Goal: Information Seeking & Learning: Check status

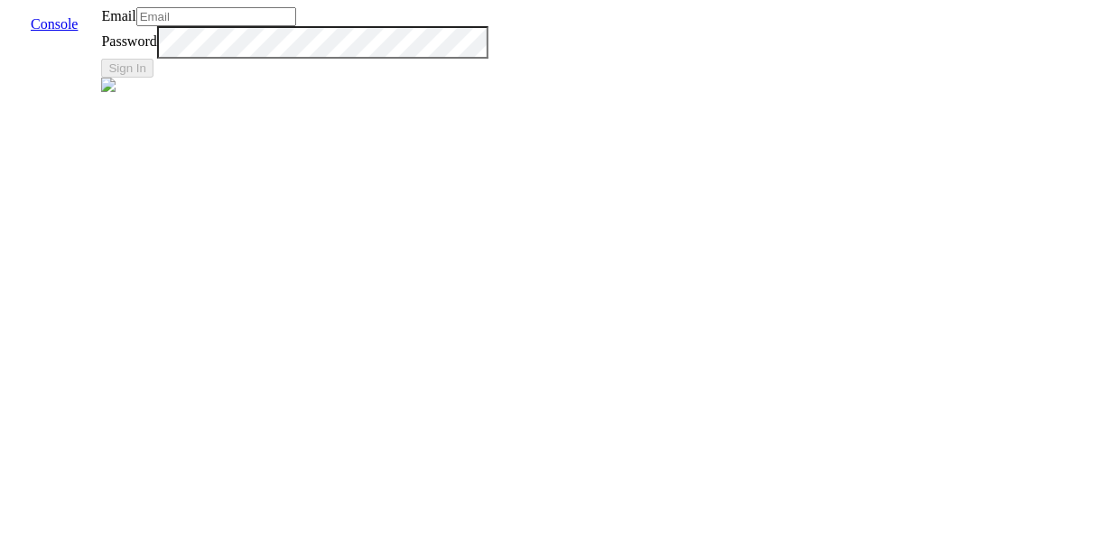
click at [296, 26] on input "Email" at bounding box center [216, 16] width 160 height 19
type input "[EMAIL_ADDRESS]"
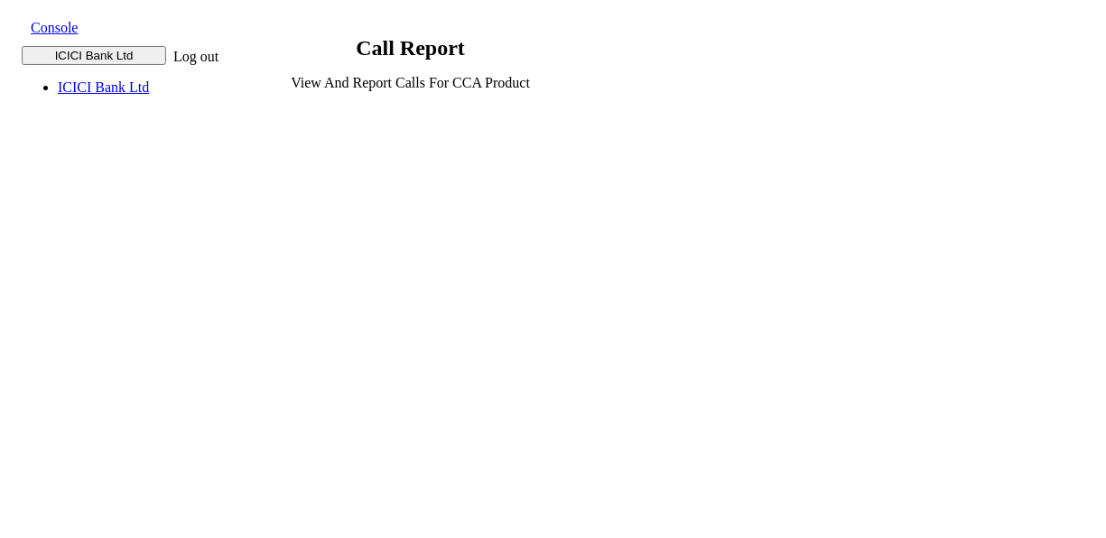
click at [465, 60] on strong "call report" at bounding box center [410, 47] width 109 height 23
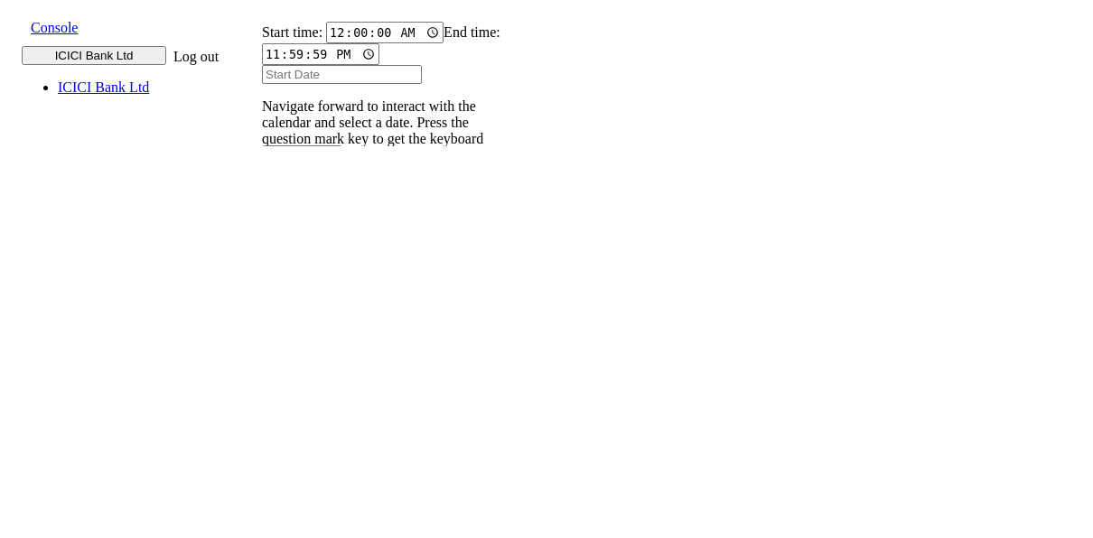
click at [306, 239] on input "text" at bounding box center [273, 248] width 66 height 19
type input "9820583145"
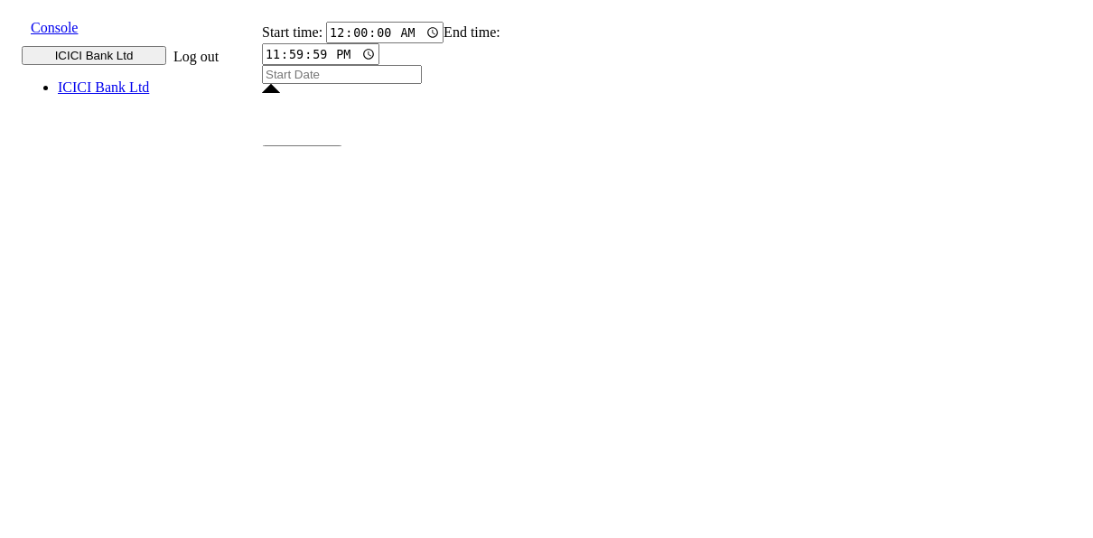
click at [343, 84] on input "Start Date" at bounding box center [342, 74] width 160 height 19
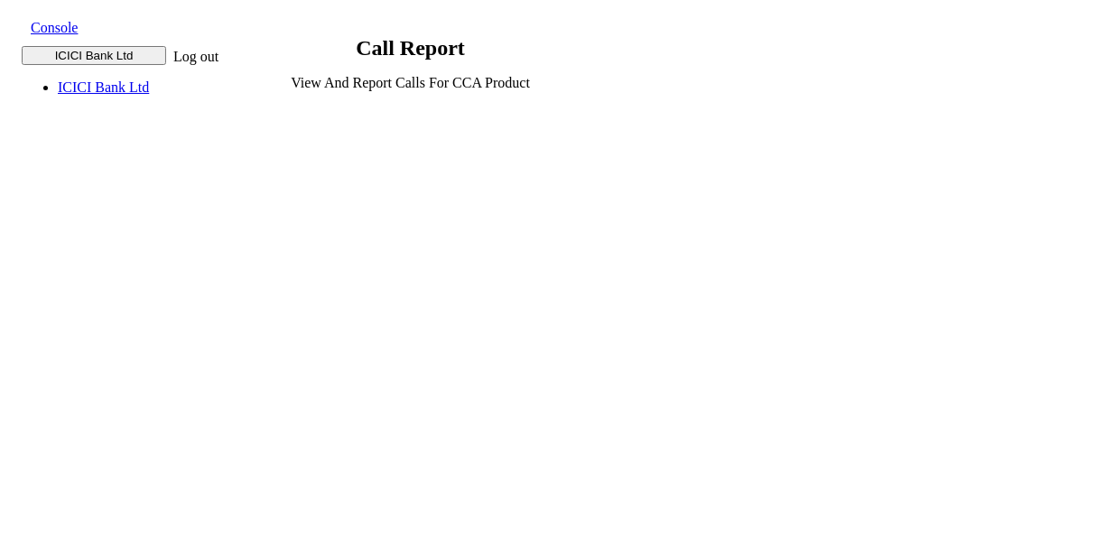
click at [465, 60] on strong "call report" at bounding box center [410, 47] width 109 height 23
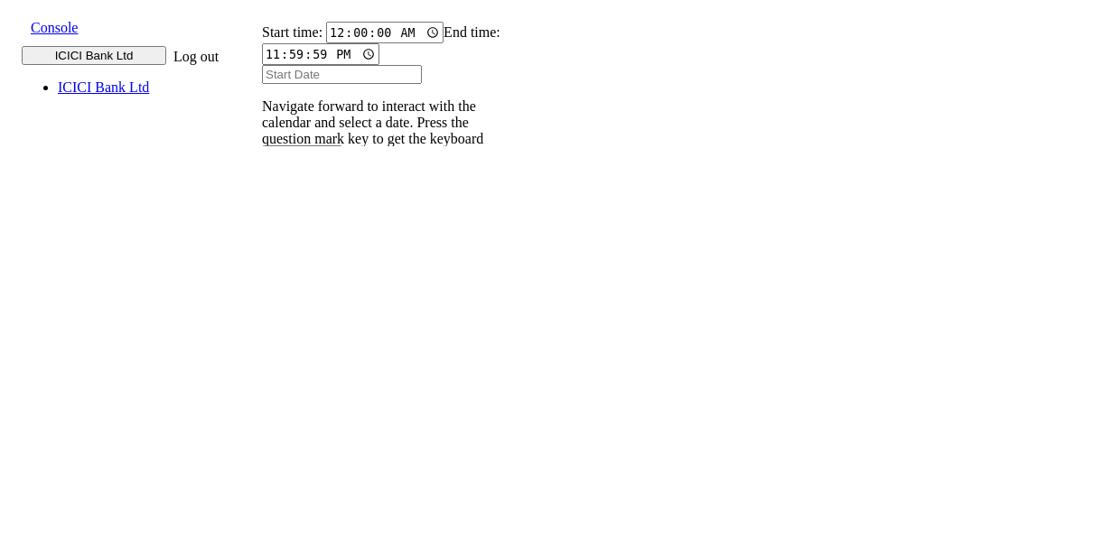
click at [324, 84] on input "Start Date" at bounding box center [342, 74] width 160 height 19
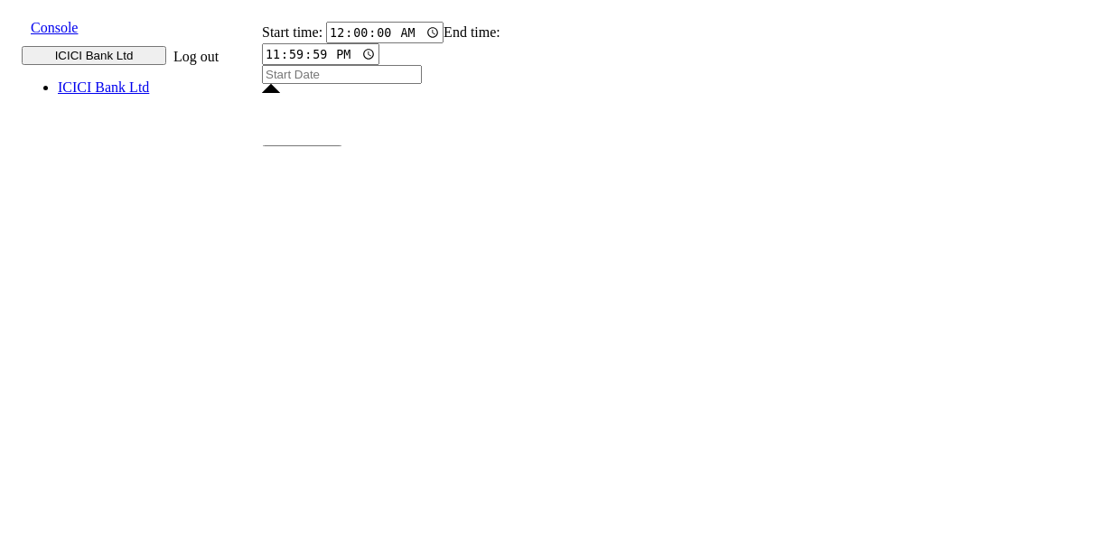
type input "01 Sep 2025"
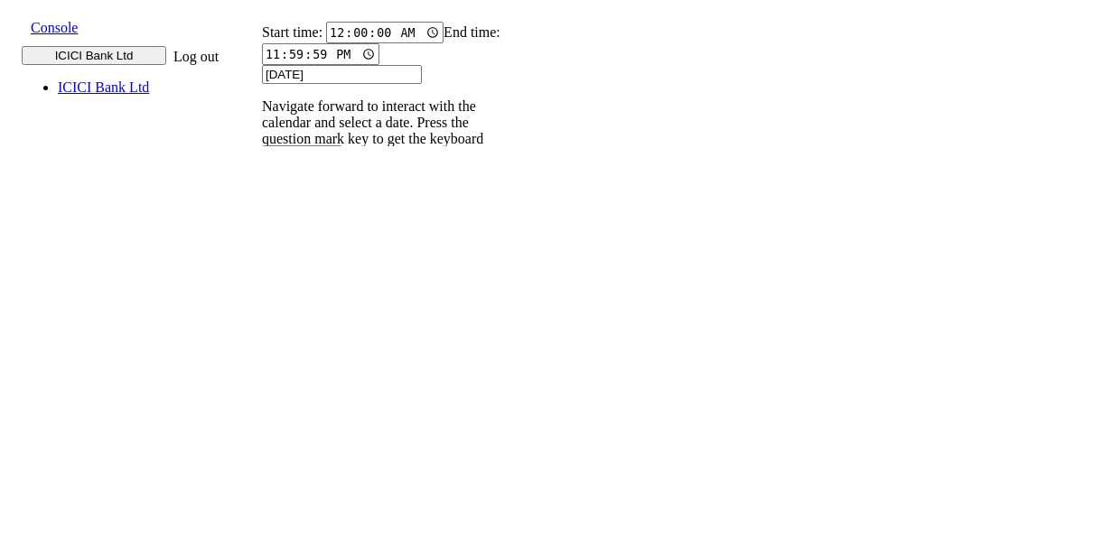
type input "01 Sep 2025"
click at [306, 239] on input "text" at bounding box center [273, 248] width 66 height 19
type input "9820583145"
